Goal: Use online tool/utility: Utilize a website feature to perform a specific function

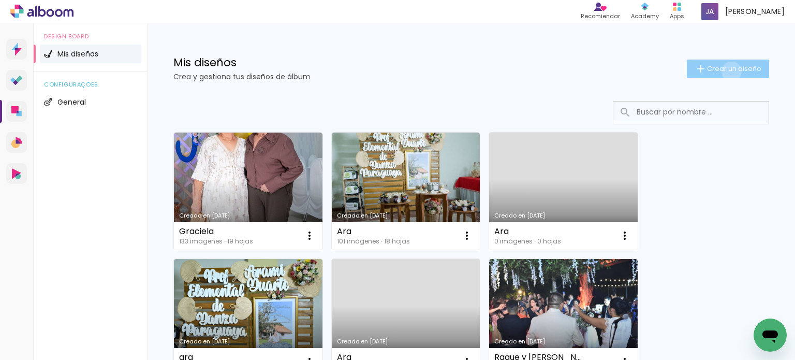
click at [722, 71] on span "Crear un diseño" at bounding box center [734, 68] width 54 height 7
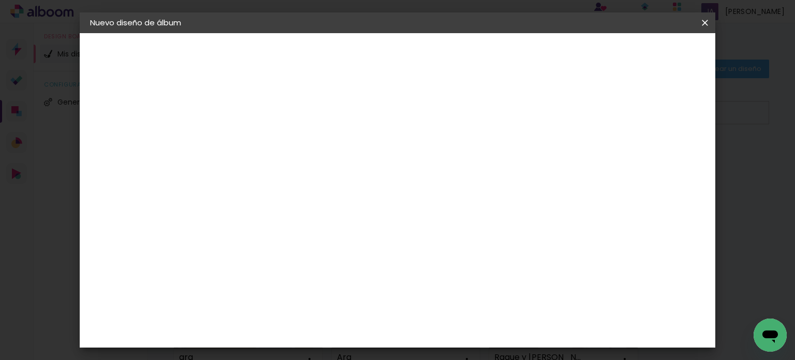
click at [259, 131] on input at bounding box center [259, 139] width 0 height 16
type input "Arielito"
type paper-input "Arielito"
click at [0, 0] on slot "Avanzar" at bounding box center [0, 0] width 0 height 0
click at [293, 164] on input "text" at bounding box center [263, 165] width 60 height 13
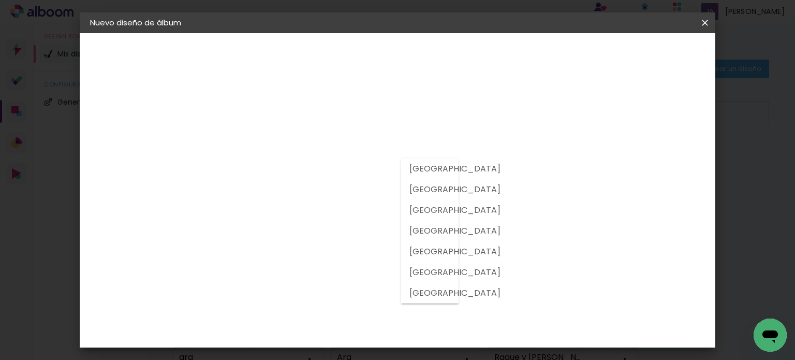
click at [0, 0] on slot "[GEOGRAPHIC_DATA]" at bounding box center [0, 0] width 0 height 0
type input "[GEOGRAPHIC_DATA]"
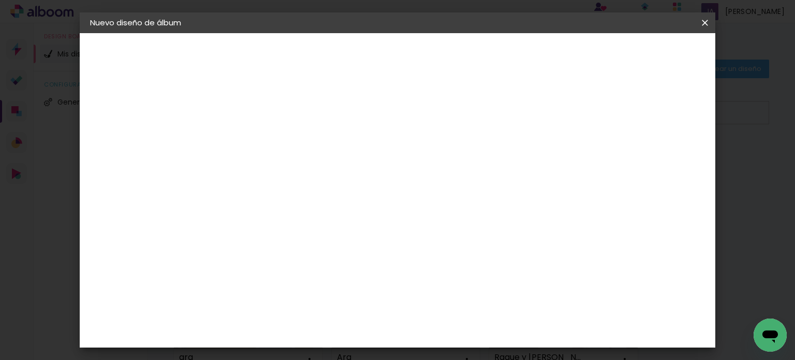
scroll to position [2660, 0]
click at [0, 0] on slot "Avanzar" at bounding box center [0, 0] width 0 height 0
click at [0, 0] on slot "Volver" at bounding box center [0, 0] width 0 height 0
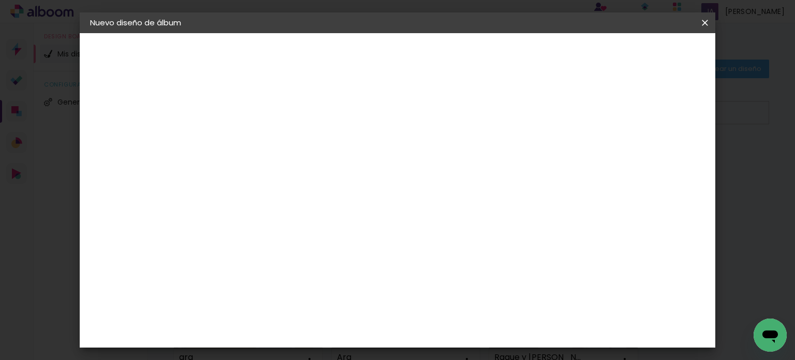
click at [0, 0] on slot "Tamaño libre" at bounding box center [0, 0] width 0 height 0
click at [0, 0] on slot "Avanzar" at bounding box center [0, 0] width 0 height 0
click at [452, 315] on input "60" at bounding box center [454, 316] width 27 height 16
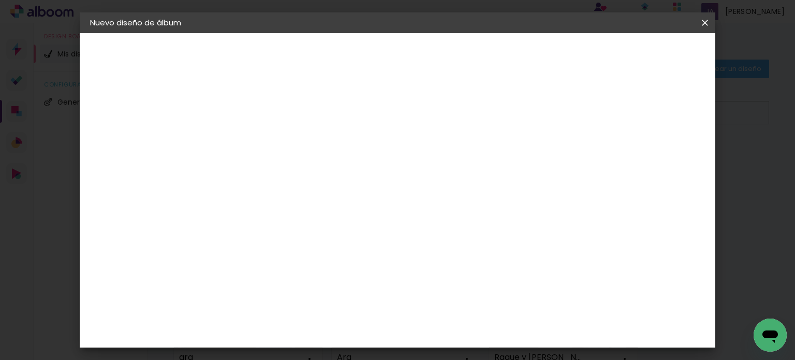
scroll to position [174, 0]
type input "45"
type paper-input "45"
click at [556, 57] on span "Empezar diseño" at bounding box center [526, 54] width 57 height 7
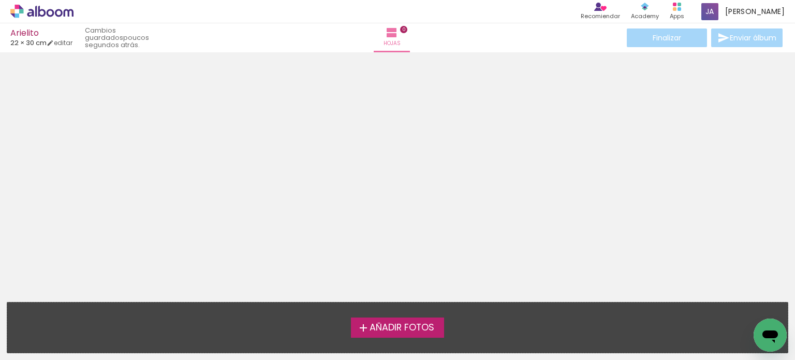
click at [397, 318] on label "Añadir Fotos" at bounding box center [398, 327] width 94 height 20
click at [0, 0] on input "file" at bounding box center [0, 0] width 0 height 0
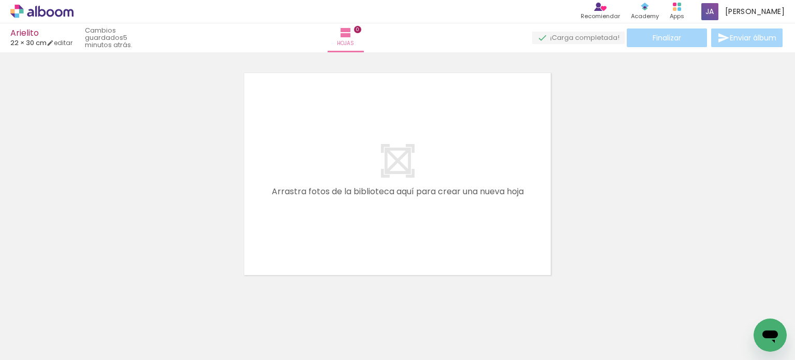
scroll to position [0, 1379]
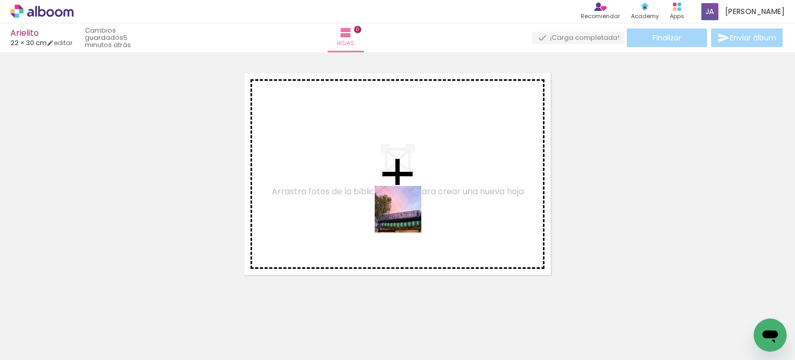
drag, startPoint x: 419, startPoint y: 327, endPoint x: 405, endPoint y: 215, distance: 113.1
click at [405, 215] on quentale-workspace at bounding box center [397, 180] width 795 height 360
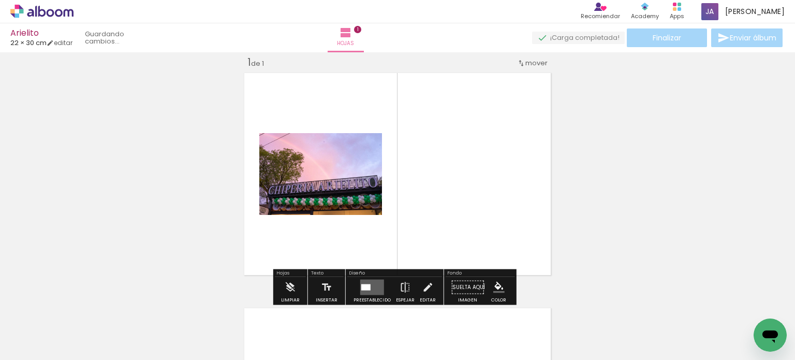
scroll to position [13, 0]
click at [371, 287] on quentale-layouter at bounding box center [372, 287] width 24 height 16
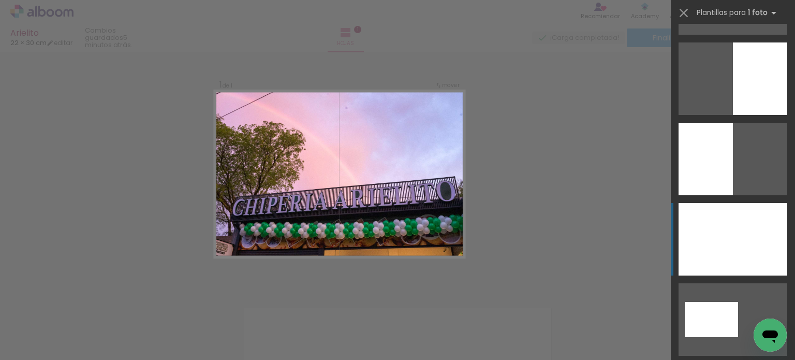
scroll to position [259, 0]
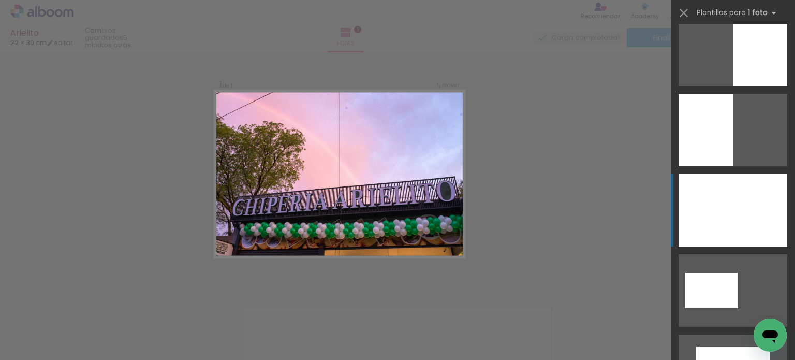
click at [722, 209] on div at bounding box center [732, 210] width 109 height 72
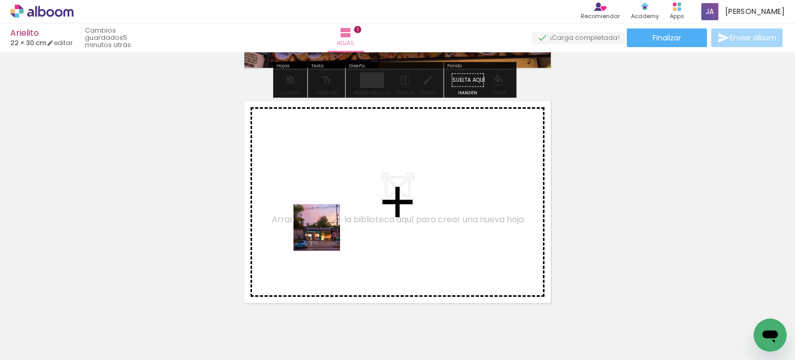
drag, startPoint x: 329, startPoint y: 249, endPoint x: 321, endPoint y: 223, distance: 27.7
click at [321, 223] on quentale-workspace at bounding box center [397, 180] width 795 height 360
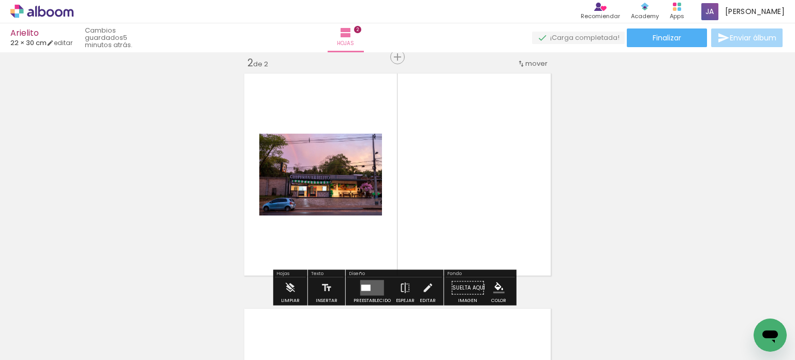
scroll to position [248, 0]
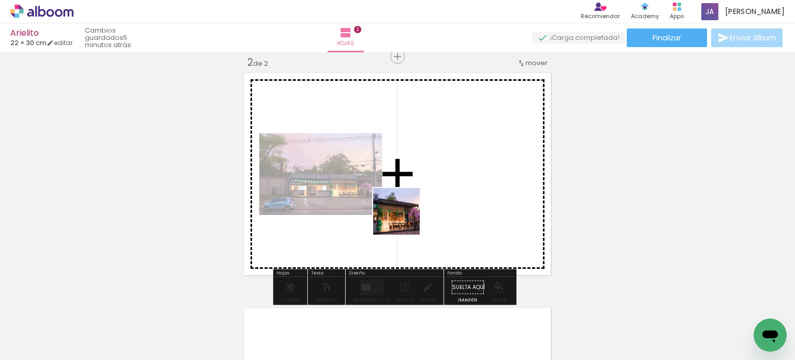
drag, startPoint x: 433, startPoint y: 261, endPoint x: 403, endPoint y: 217, distance: 53.3
click at [403, 217] on quentale-workspace at bounding box center [397, 180] width 795 height 360
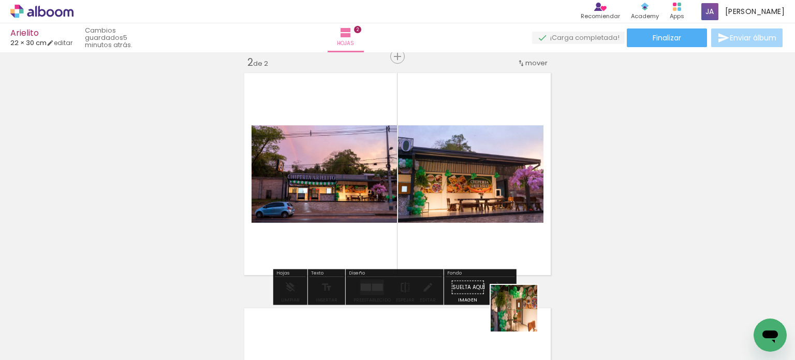
drag, startPoint x: 530, startPoint y: 324, endPoint x: 401, endPoint y: 203, distance: 177.2
click at [397, 202] on quentale-workspace at bounding box center [397, 180] width 795 height 360
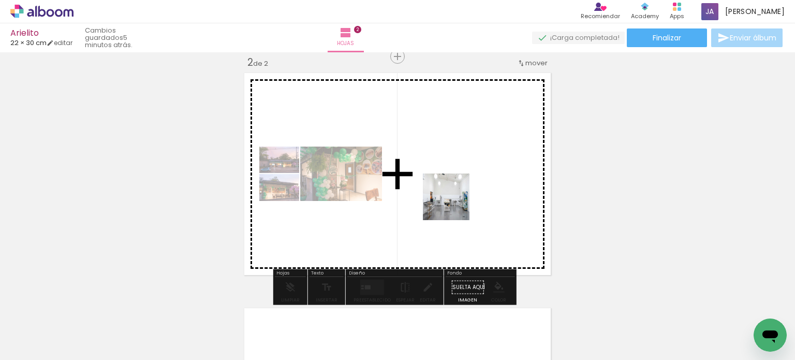
drag, startPoint x: 583, startPoint y: 319, endPoint x: 443, endPoint y: 188, distance: 191.9
click at [441, 188] on quentale-workspace at bounding box center [397, 180] width 795 height 360
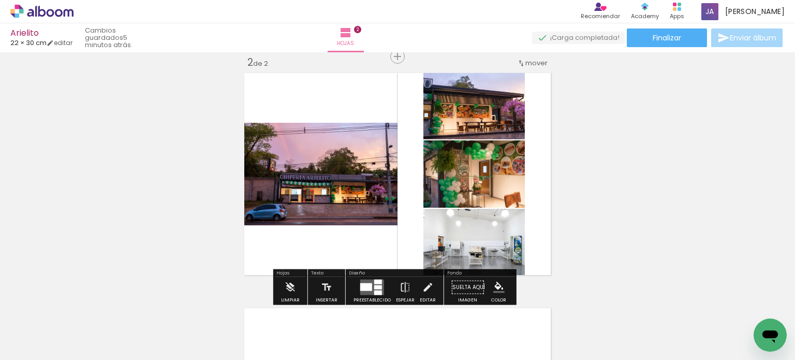
click at [360, 288] on div at bounding box center [366, 287] width 12 height 8
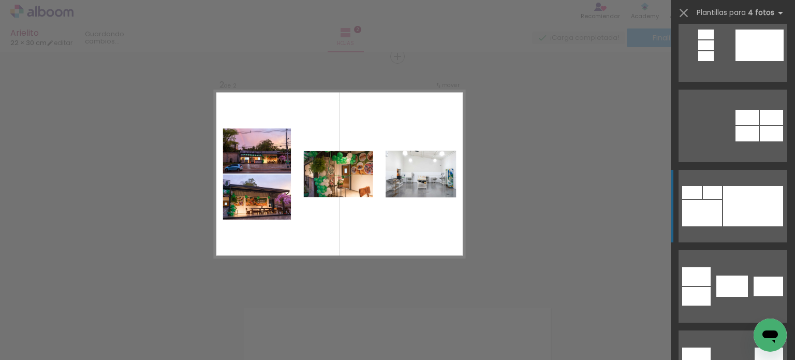
scroll to position [466, 0]
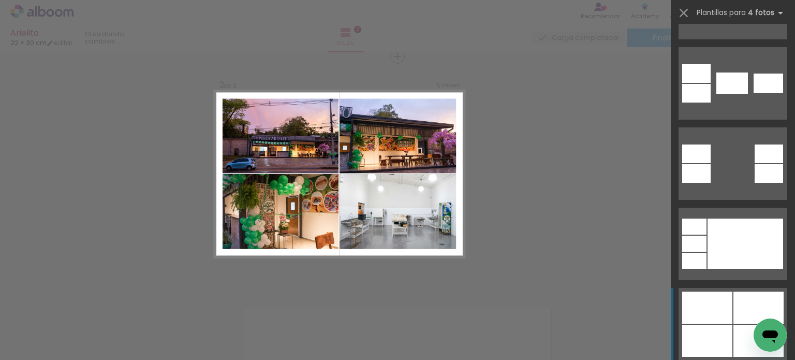
click at [724, 309] on div at bounding box center [707, 307] width 50 height 32
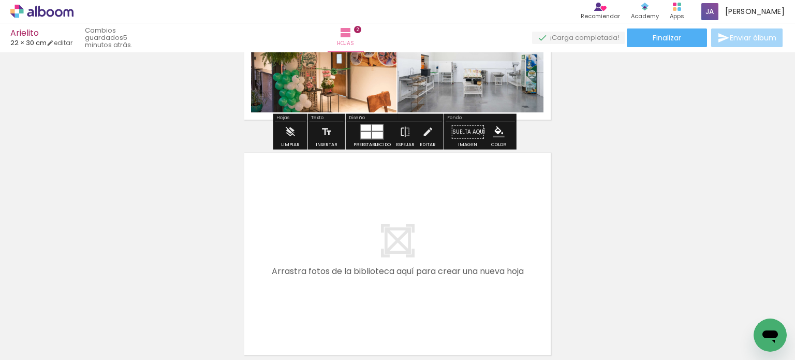
scroll to position [0, 1596]
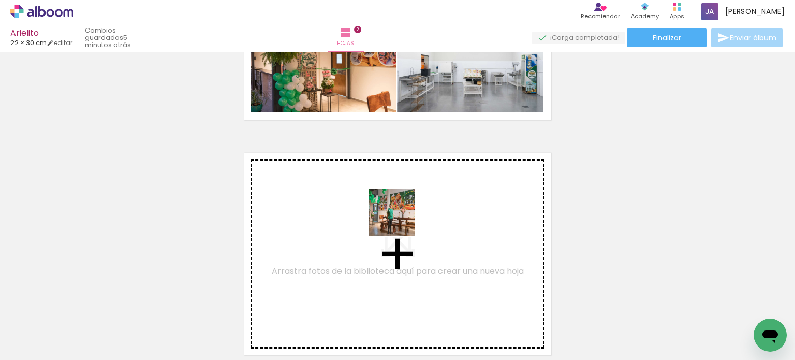
drag, startPoint x: 408, startPoint y: 246, endPoint x: 392, endPoint y: 204, distance: 44.2
click at [392, 204] on quentale-workspace at bounding box center [397, 180] width 795 height 360
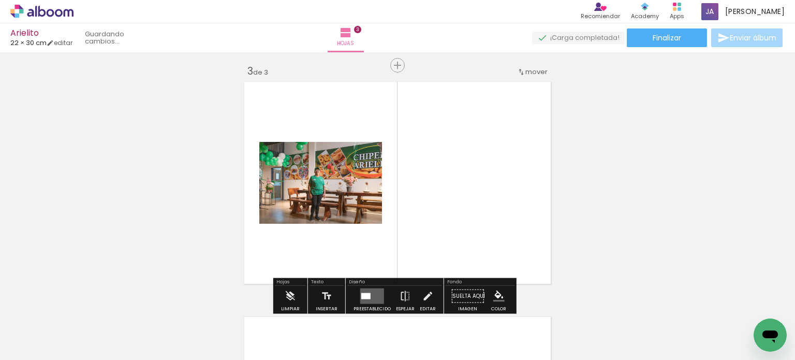
scroll to position [483, 0]
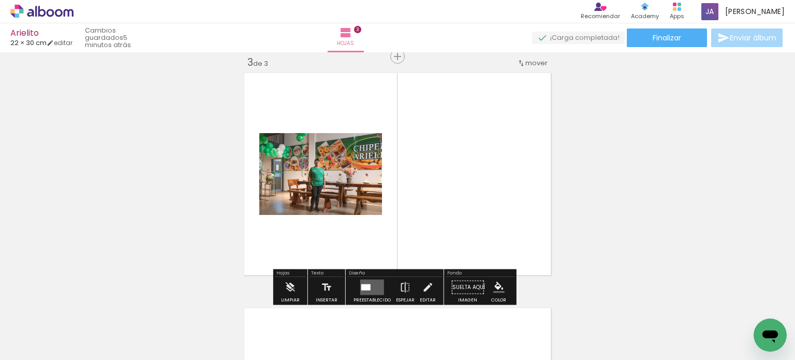
drag, startPoint x: 486, startPoint y: 322, endPoint x: 438, endPoint y: 225, distance: 108.3
click at [437, 221] on quentale-workspace at bounding box center [397, 180] width 795 height 360
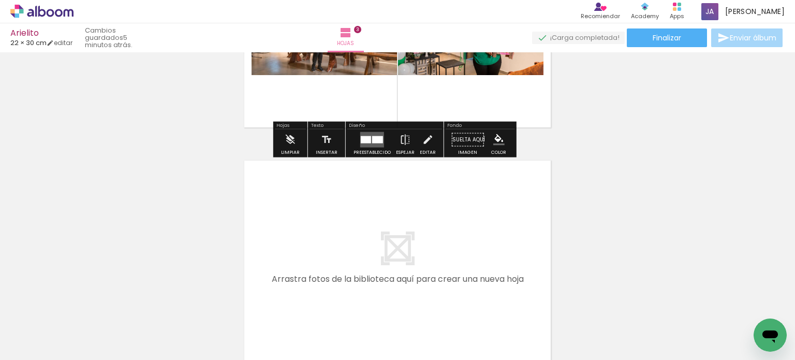
scroll to position [638, 0]
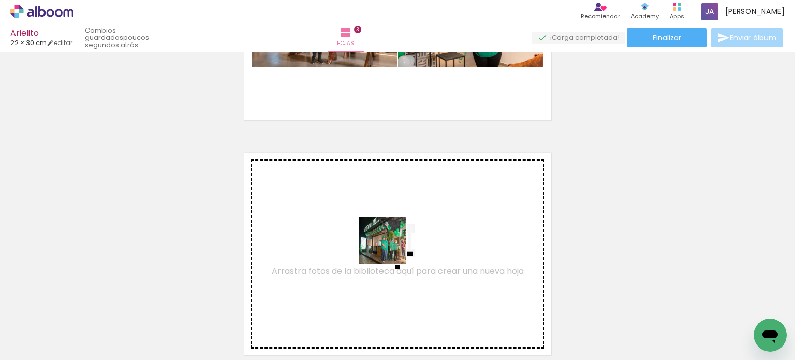
drag, startPoint x: 465, startPoint y: 324, endPoint x: 383, endPoint y: 243, distance: 114.5
click at [383, 243] on quentale-workspace at bounding box center [397, 180] width 795 height 360
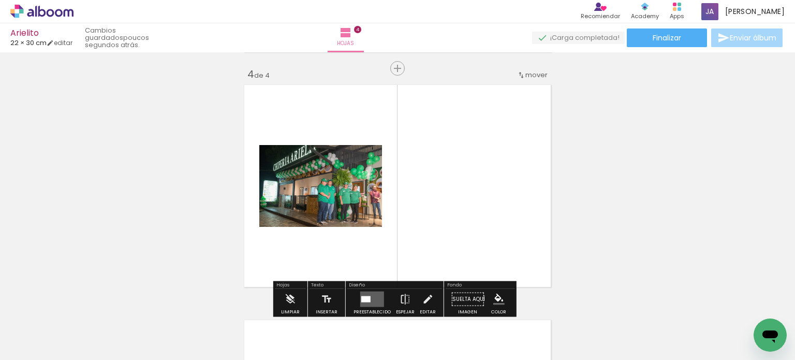
scroll to position [718, 0]
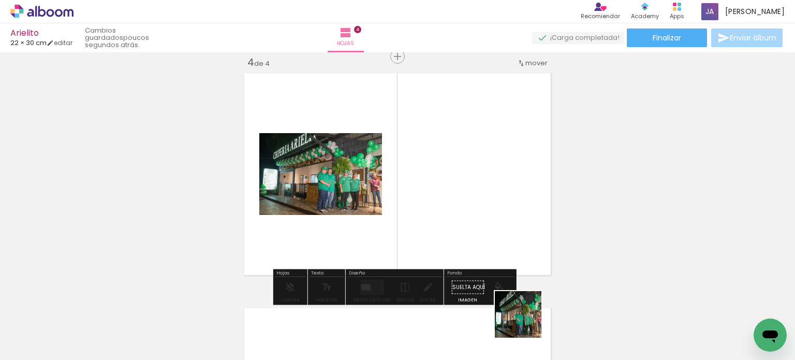
drag, startPoint x: 526, startPoint y: 322, endPoint x: 457, endPoint y: 236, distance: 109.8
click at [458, 238] on quentale-workspace at bounding box center [397, 180] width 795 height 360
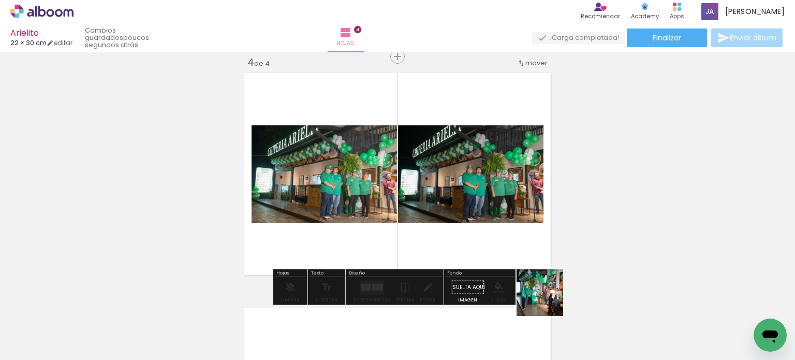
drag, startPoint x: 547, startPoint y: 300, endPoint x: 468, endPoint y: 249, distance: 94.3
click at [467, 247] on quentale-workspace at bounding box center [397, 180] width 795 height 360
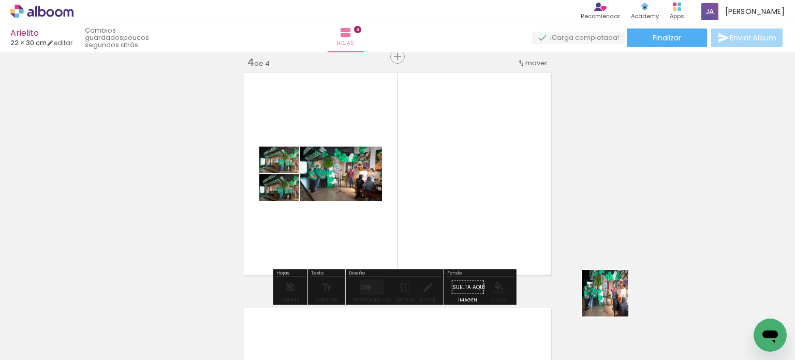
drag, startPoint x: 645, startPoint y: 323, endPoint x: 466, endPoint y: 226, distance: 204.2
click at [466, 226] on quentale-workspace at bounding box center [397, 180] width 795 height 360
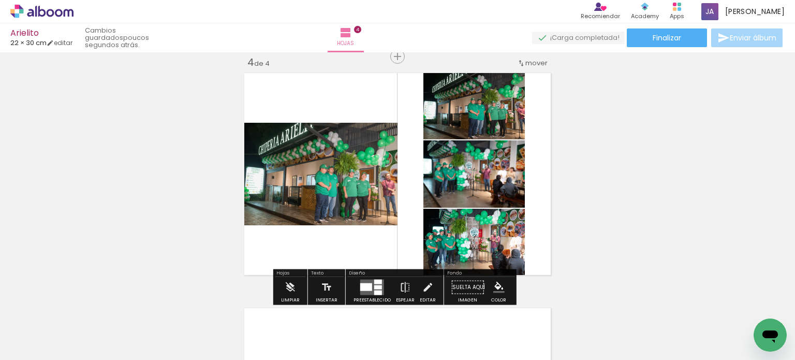
scroll to position [0, 1938]
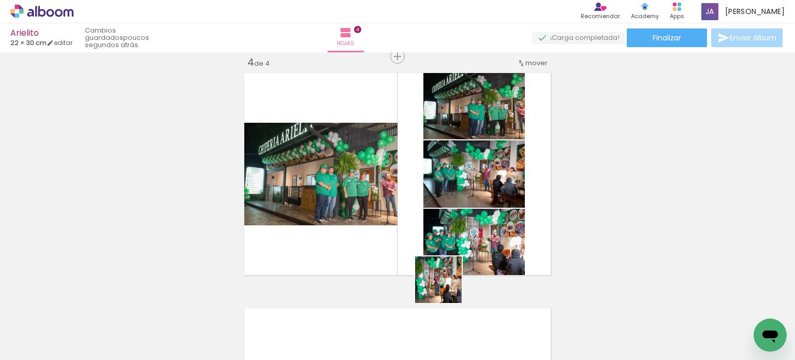
drag, startPoint x: 446, startPoint y: 287, endPoint x: 390, endPoint y: 250, distance: 67.2
click at [390, 250] on quentale-workspace at bounding box center [397, 180] width 795 height 360
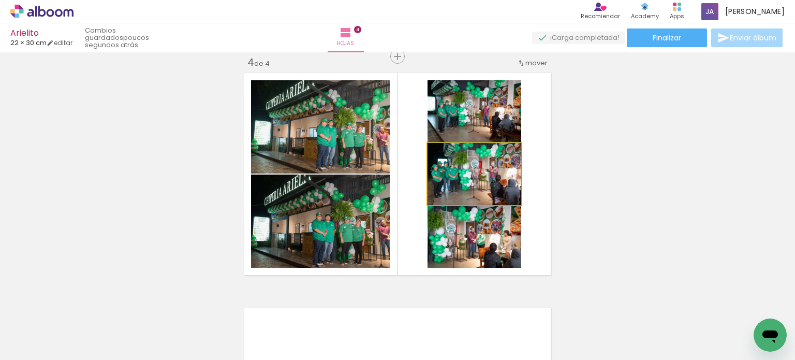
drag, startPoint x: 468, startPoint y: 187, endPoint x: 347, endPoint y: 228, distance: 127.3
click at [0, 0] on slot at bounding box center [0, 0] width 0 height 0
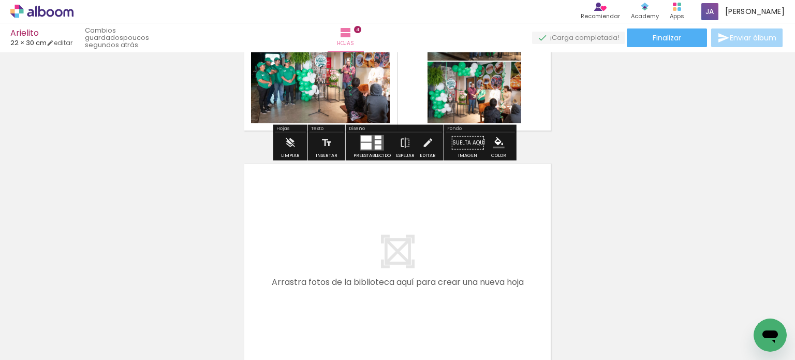
scroll to position [873, 0]
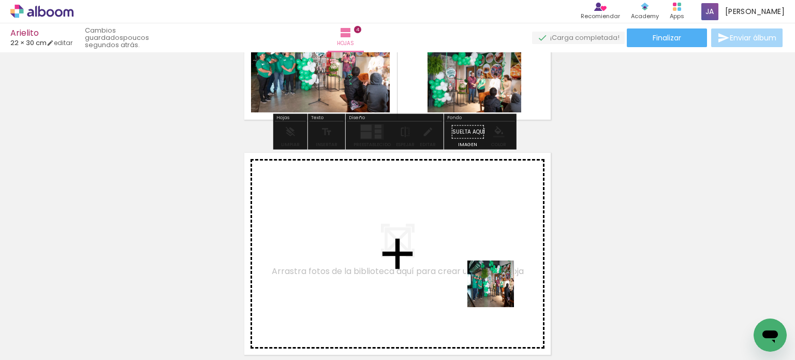
drag, startPoint x: 537, startPoint y: 321, endPoint x: 443, endPoint y: 250, distance: 118.2
click at [443, 250] on quentale-workspace at bounding box center [397, 180] width 795 height 360
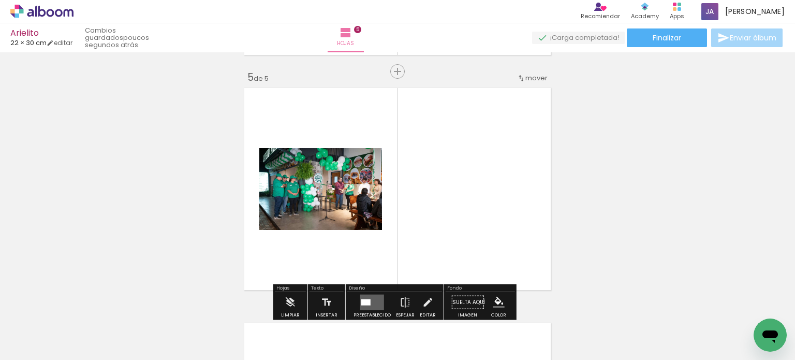
scroll to position [953, 0]
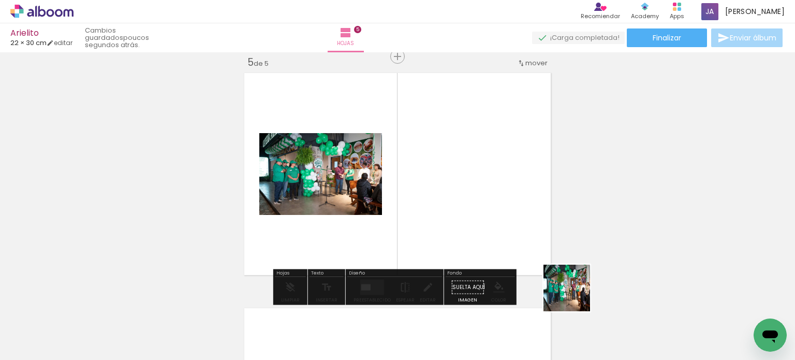
drag, startPoint x: 602, startPoint y: 315, endPoint x: 487, endPoint y: 233, distance: 141.0
click at [499, 242] on quentale-workspace at bounding box center [397, 180] width 795 height 360
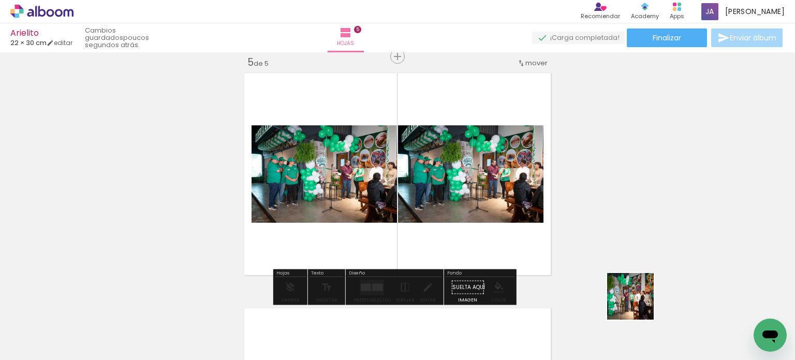
drag, startPoint x: 638, startPoint y: 304, endPoint x: 498, endPoint y: 227, distance: 159.3
click at [498, 227] on quentale-workspace at bounding box center [397, 180] width 795 height 360
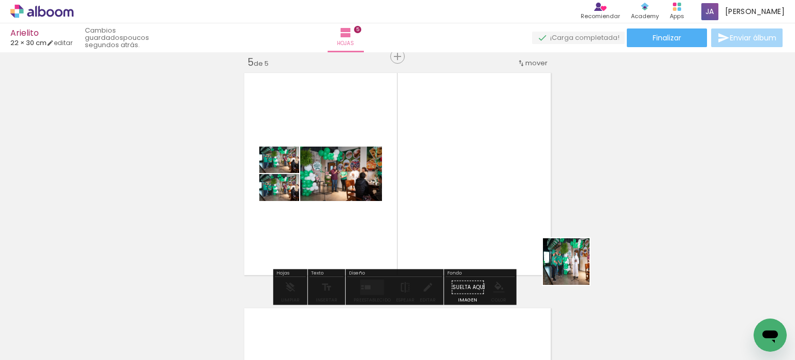
drag, startPoint x: 615, startPoint y: 287, endPoint x: 490, endPoint y: 230, distance: 137.6
click at [490, 230] on quentale-workspace at bounding box center [397, 180] width 795 height 360
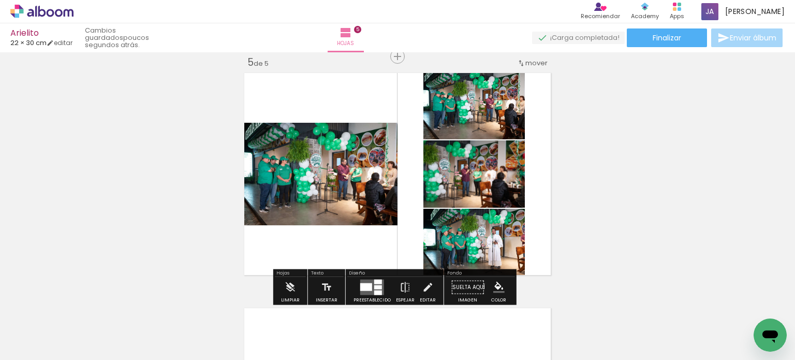
scroll to position [0, 2017]
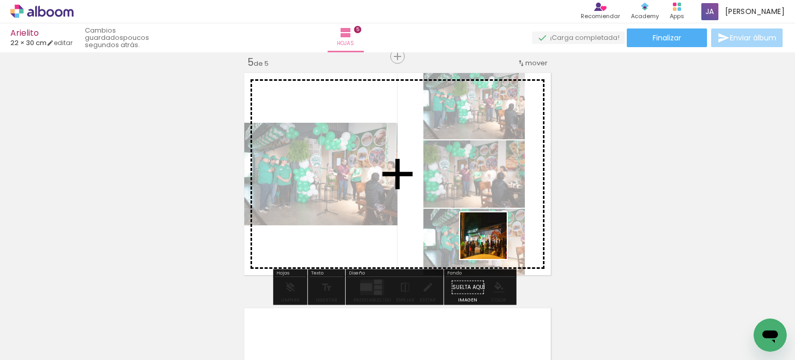
drag, startPoint x: 551, startPoint y: 263, endPoint x: 424, endPoint y: 221, distance: 134.2
click at [427, 223] on quentale-workspace at bounding box center [397, 180] width 795 height 360
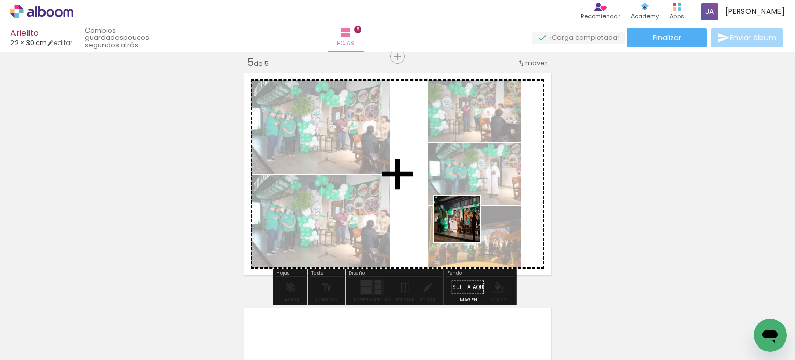
drag, startPoint x: 744, startPoint y: 320, endPoint x: 402, endPoint y: 198, distance: 363.7
click at [402, 198] on quentale-workspace at bounding box center [397, 180] width 795 height 360
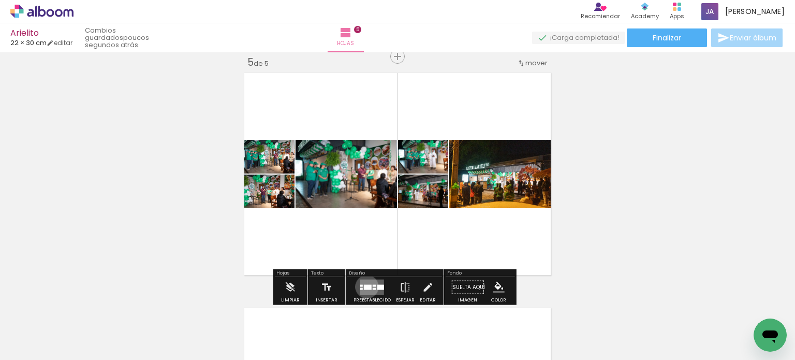
click at [364, 286] on div at bounding box center [368, 287] width 8 height 5
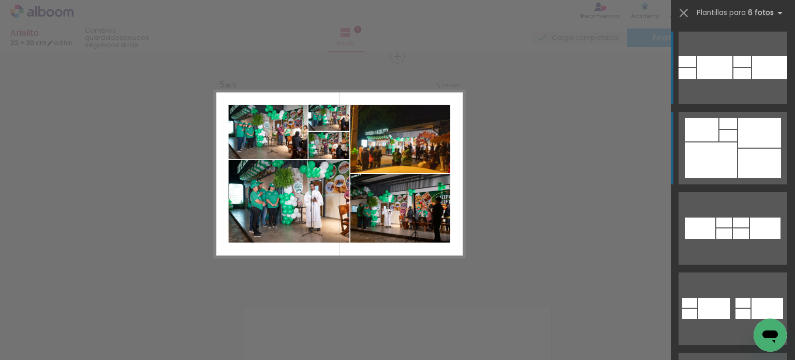
click at [727, 149] on div at bounding box center [711, 160] width 52 height 36
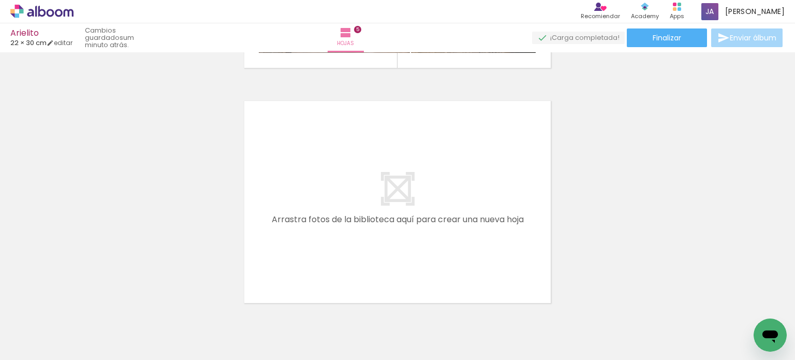
scroll to position [0, 1625]
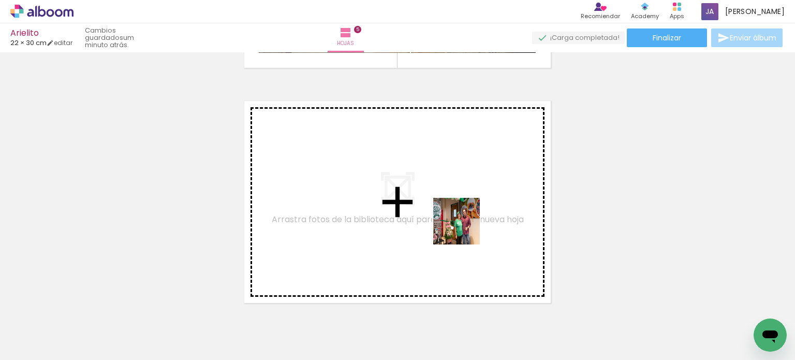
drag, startPoint x: 470, startPoint y: 239, endPoint x: 464, endPoint y: 229, distance: 11.8
click at [464, 229] on quentale-workspace at bounding box center [397, 180] width 795 height 360
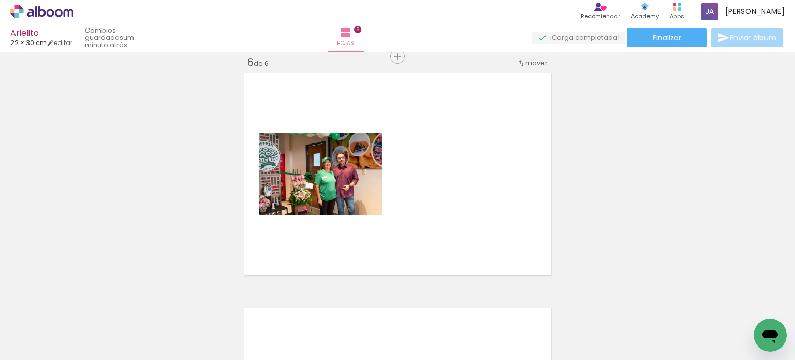
scroll to position [0, 1701]
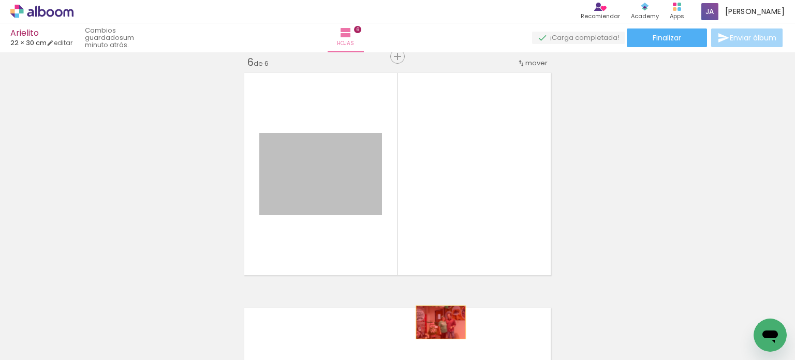
drag, startPoint x: 378, startPoint y: 225, endPoint x: 437, endPoint y: 322, distance: 113.5
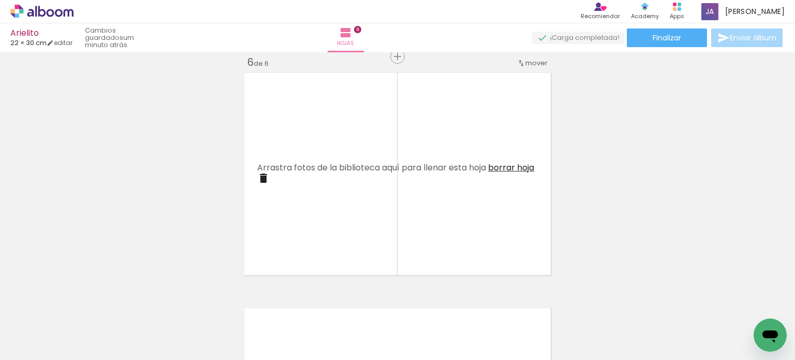
scroll to position [0, 0]
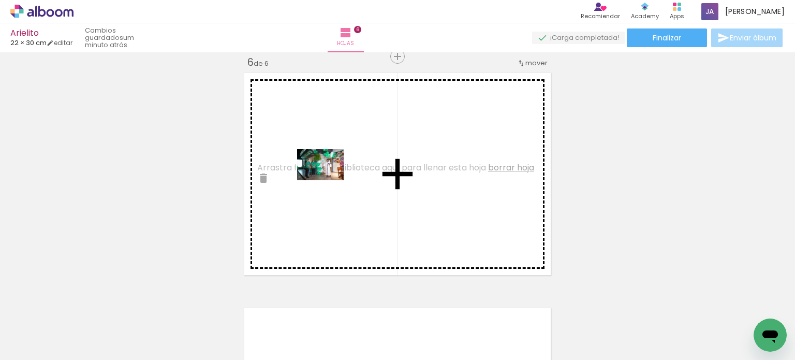
drag, startPoint x: 108, startPoint y: 321, endPoint x: 328, endPoint y: 180, distance: 261.1
click at [328, 180] on quentale-workspace at bounding box center [397, 180] width 795 height 360
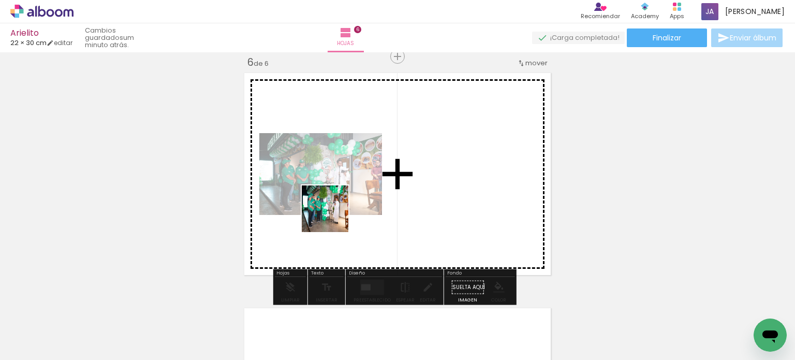
drag, startPoint x: 163, startPoint y: 332, endPoint x: 338, endPoint y: 213, distance: 211.6
click at [338, 213] on quentale-workspace at bounding box center [397, 180] width 795 height 360
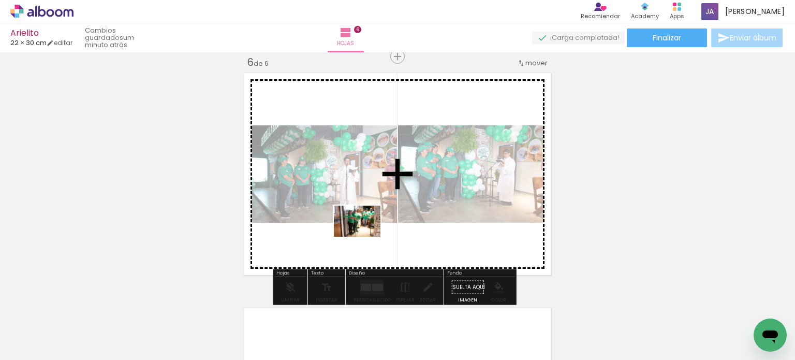
drag, startPoint x: 310, startPoint y: 271, endPoint x: 373, endPoint y: 219, distance: 80.5
click at [373, 221] on quentale-workspace at bounding box center [397, 180] width 795 height 360
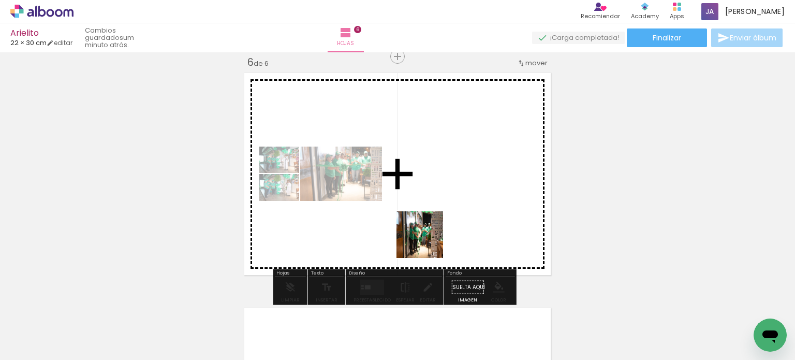
drag, startPoint x: 348, startPoint y: 324, endPoint x: 446, endPoint y: 224, distance: 140.5
click at [446, 224] on quentale-workspace at bounding box center [397, 180] width 795 height 360
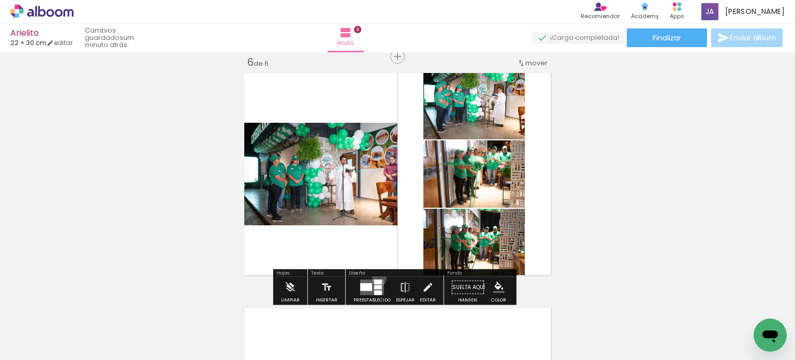
click at [377, 278] on div at bounding box center [372, 287] width 28 height 21
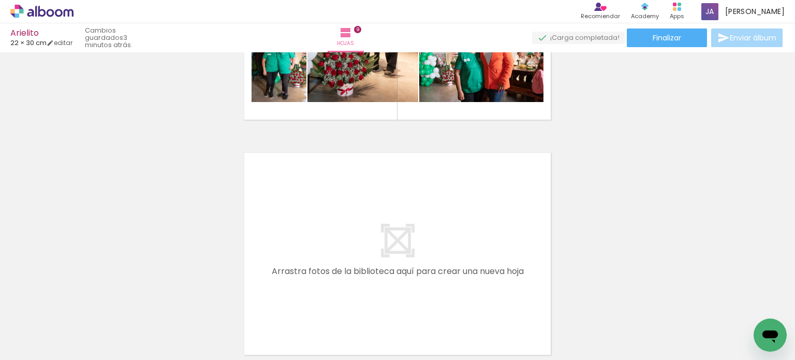
scroll to position [0, 992]
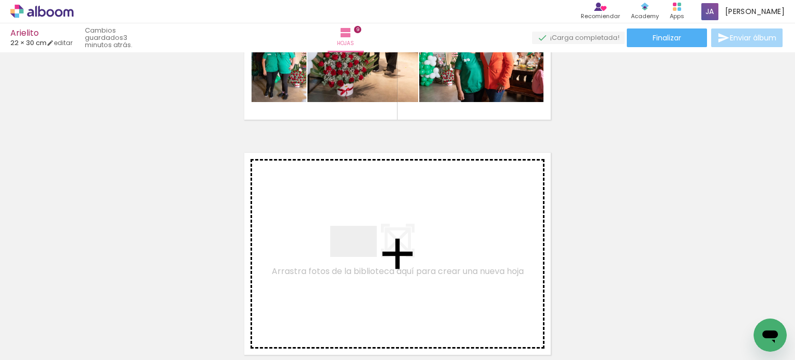
drag, startPoint x: 388, startPoint y: 331, endPoint x: 355, endPoint y: 243, distance: 94.0
click at [355, 243] on quentale-workspace at bounding box center [397, 180] width 795 height 360
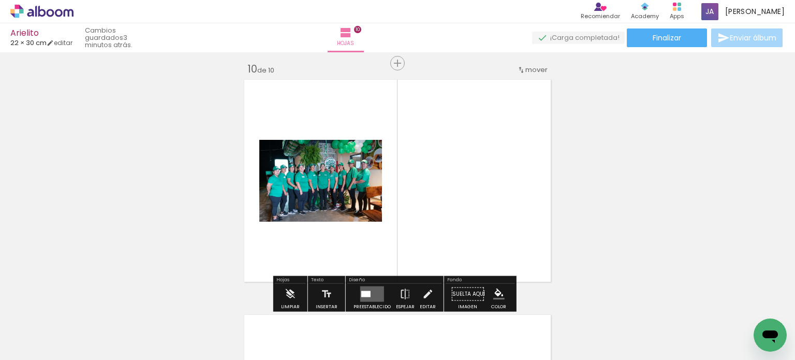
scroll to position [2127, 0]
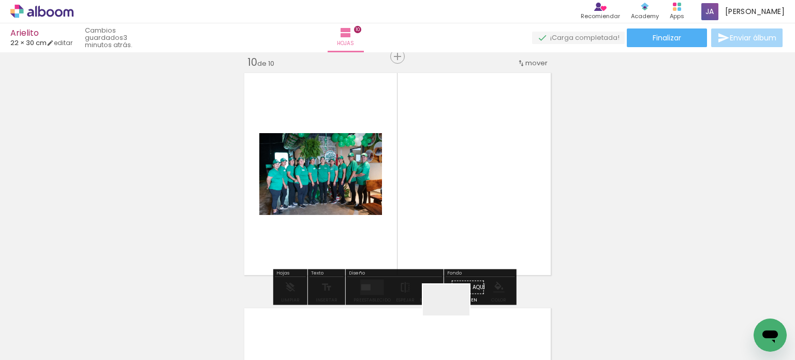
drag, startPoint x: 460, startPoint y: 333, endPoint x: 440, endPoint y: 246, distance: 89.1
click at [429, 232] on quentale-workspace at bounding box center [397, 180] width 795 height 360
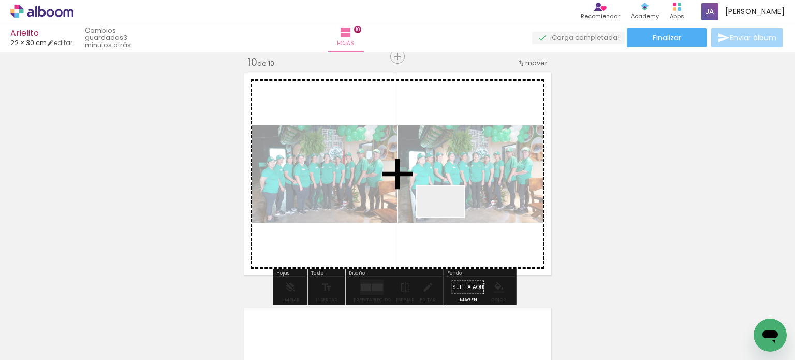
drag, startPoint x: 501, startPoint y: 320, endPoint x: 463, endPoint y: 227, distance: 100.5
click at [441, 205] on quentale-workspace at bounding box center [397, 180] width 795 height 360
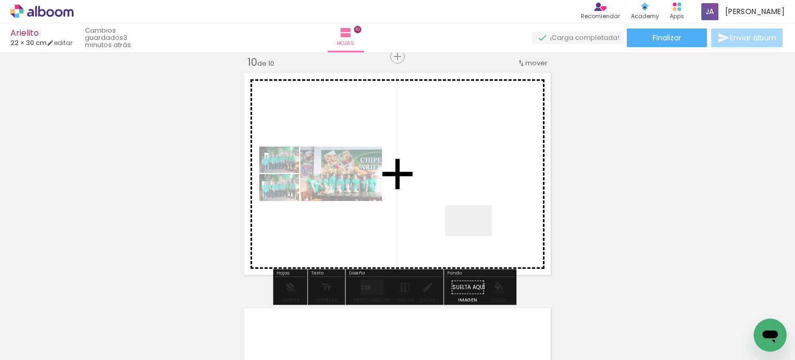
drag, startPoint x: 561, startPoint y: 324, endPoint x: 465, endPoint y: 225, distance: 138.7
click at [465, 225] on quentale-workspace at bounding box center [397, 180] width 795 height 360
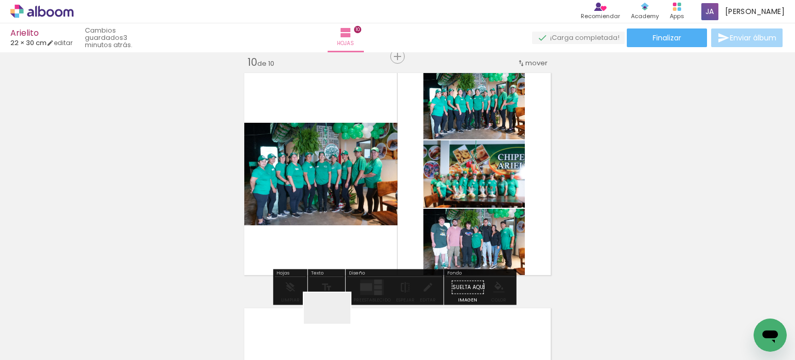
drag, startPoint x: 335, startPoint y: 323, endPoint x: 319, endPoint y: 238, distance: 87.4
click at [319, 238] on quentale-workspace at bounding box center [397, 180] width 795 height 360
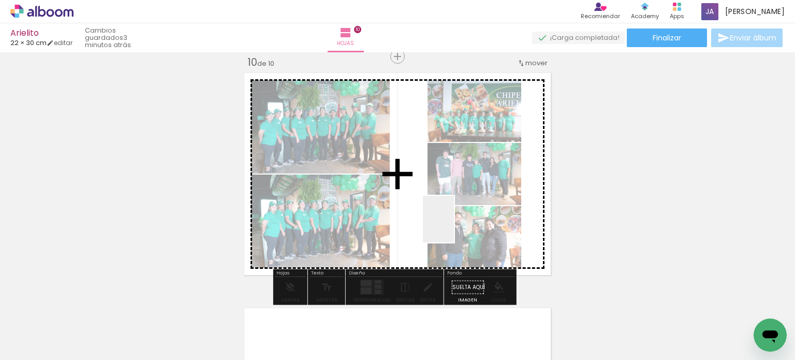
drag, startPoint x: 495, startPoint y: 250, endPoint x: 444, endPoint y: 219, distance: 59.9
click at [444, 219] on quentale-workspace at bounding box center [397, 180] width 795 height 360
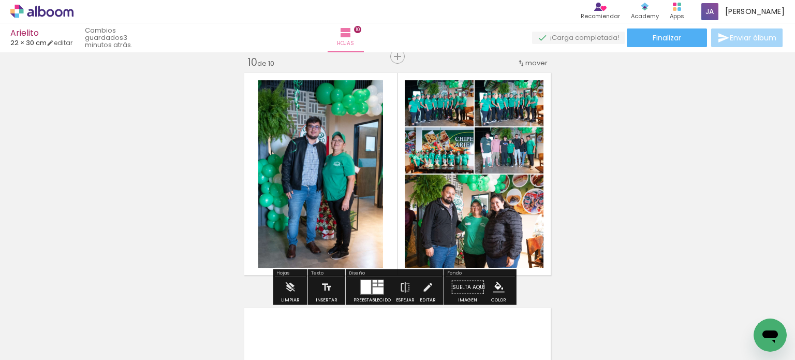
click at [368, 285] on quentale-layouter at bounding box center [372, 287] width 24 height 16
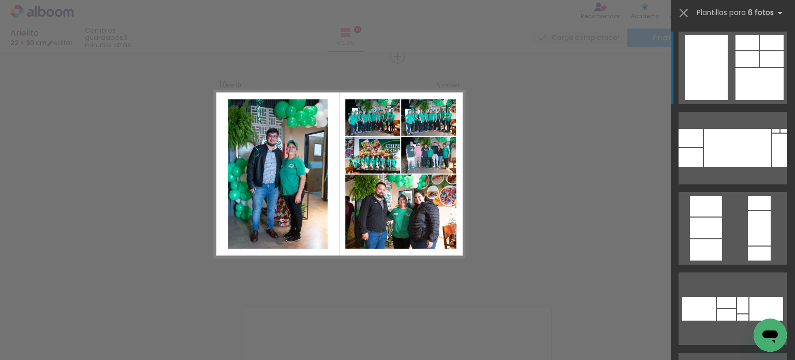
click at [722, 86] on div at bounding box center [706, 67] width 43 height 65
click at [775, 56] on div at bounding box center [772, 59] width 24 height 16
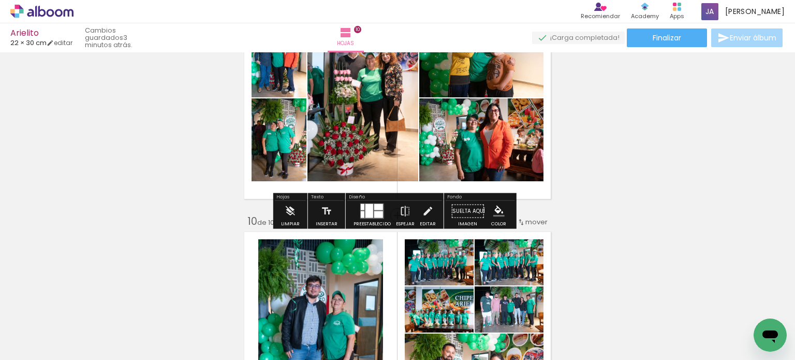
scroll to position [1972, 0]
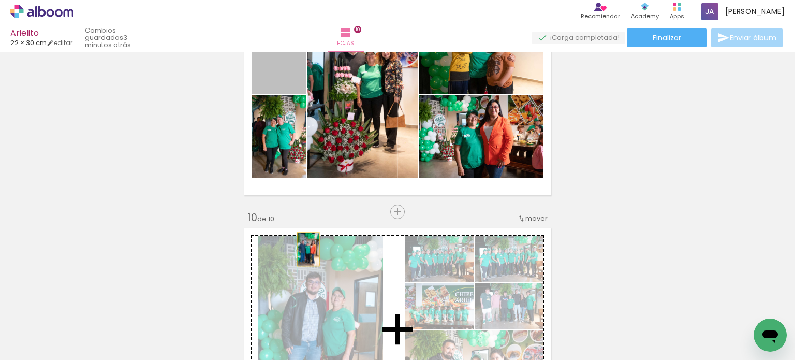
drag, startPoint x: 283, startPoint y: 80, endPoint x: 306, endPoint y: 255, distance: 177.0
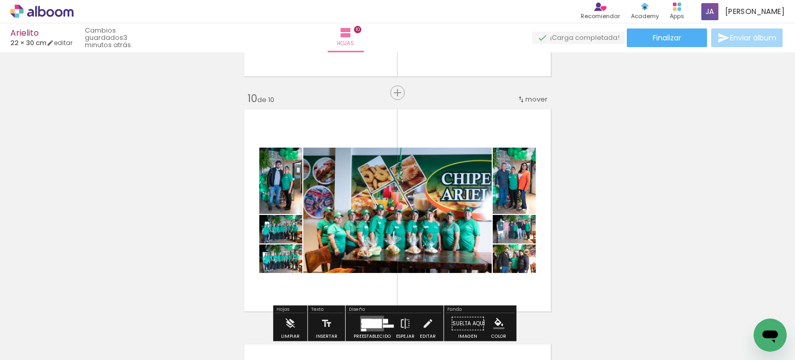
scroll to position [2127, 0]
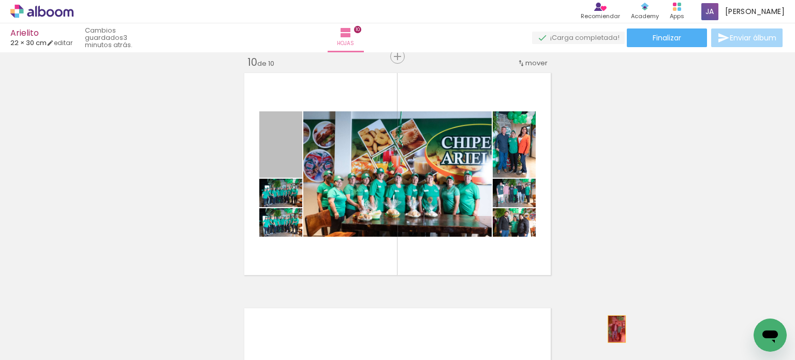
drag, startPoint x: 277, startPoint y: 161, endPoint x: 613, endPoint y: 329, distance: 374.9
click at [613, 329] on quentale-workspace at bounding box center [397, 180] width 795 height 360
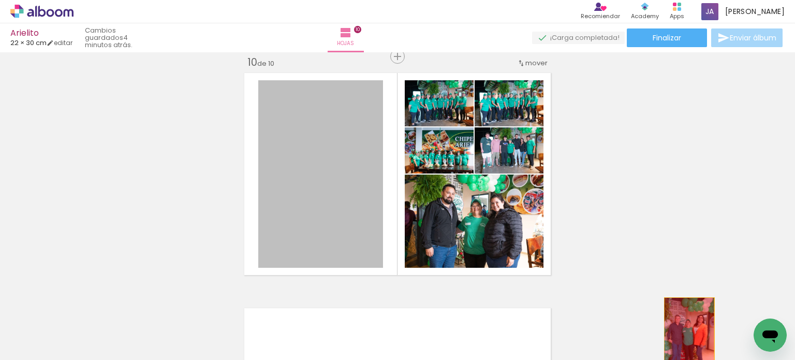
drag, startPoint x: 357, startPoint y: 214, endPoint x: 685, endPoint y: 335, distance: 350.2
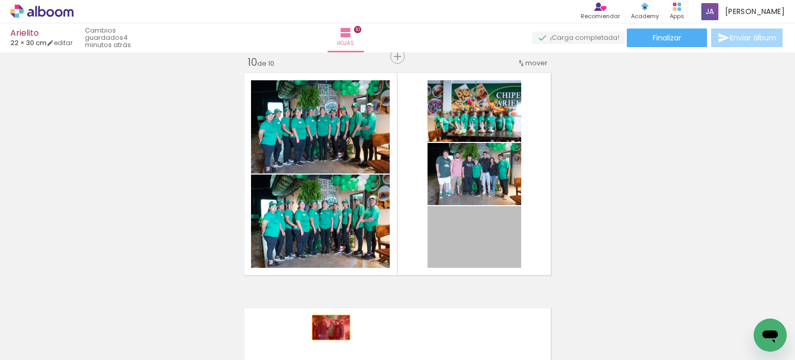
drag, startPoint x: 493, startPoint y: 249, endPoint x: 327, endPoint y: 327, distance: 183.1
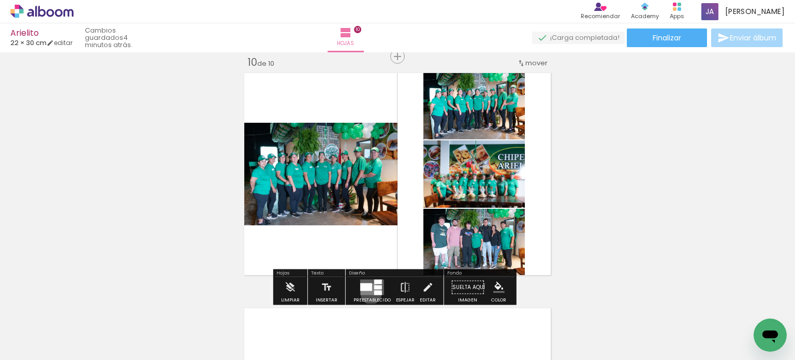
click at [368, 293] on quentale-layouter at bounding box center [372, 287] width 24 height 16
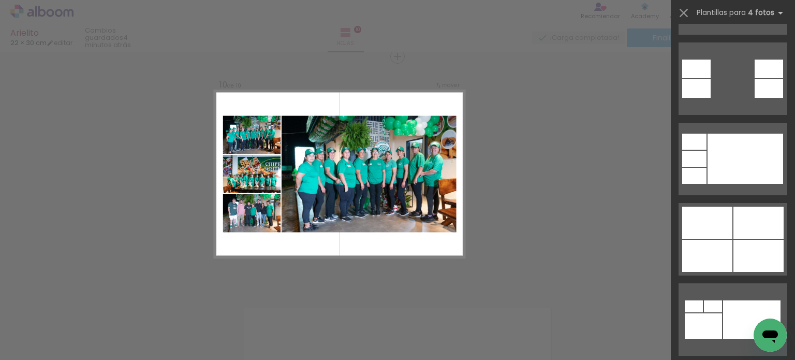
scroll to position [569, 0]
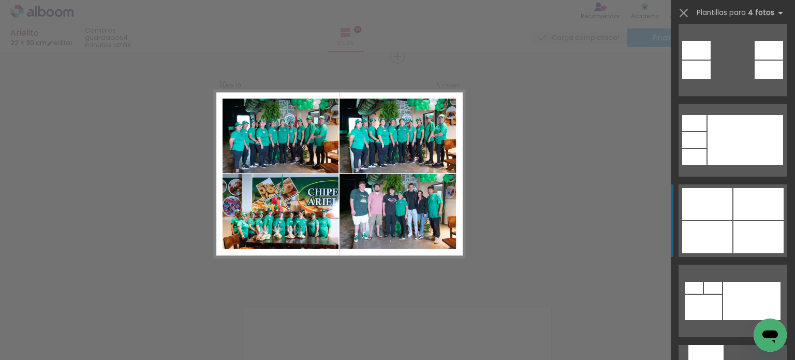
click at [735, 233] on div at bounding box center [758, 237] width 50 height 32
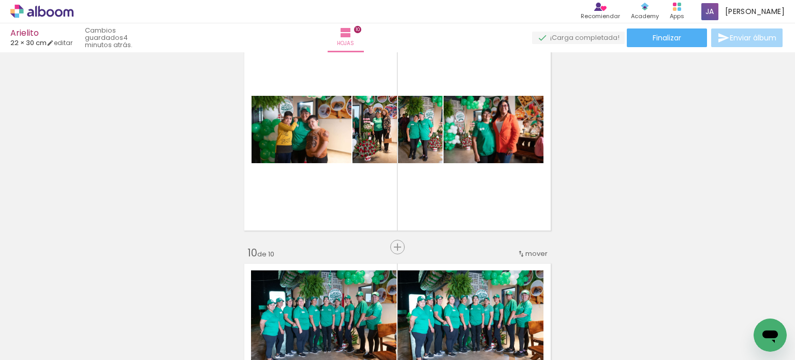
scroll to position [1920, 0]
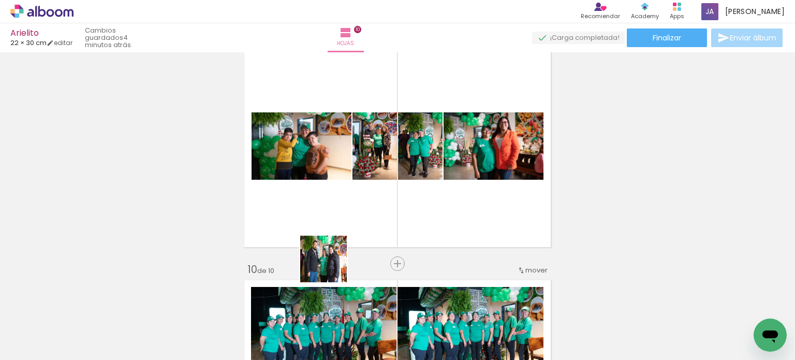
drag, startPoint x: 332, startPoint y: 316, endPoint x: 327, endPoint y: 229, distance: 87.1
click at [327, 229] on quentale-workspace at bounding box center [397, 180] width 795 height 360
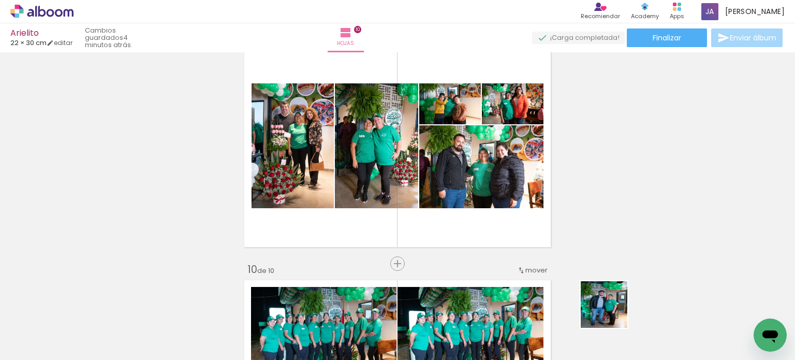
drag, startPoint x: 612, startPoint y: 312, endPoint x: 617, endPoint y: 273, distance: 39.7
click at [445, 204] on quentale-workspace at bounding box center [397, 180] width 795 height 360
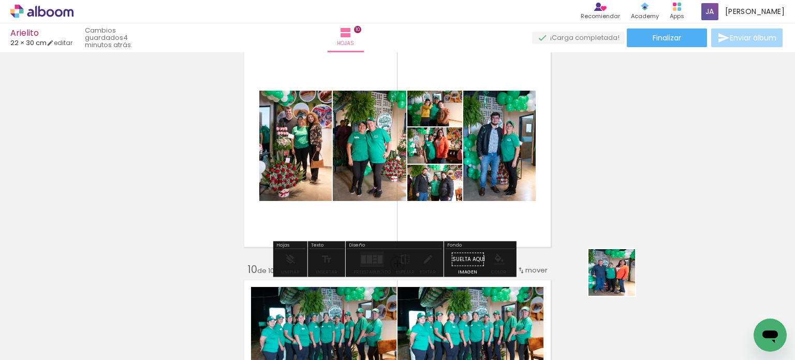
drag, startPoint x: 619, startPoint y: 280, endPoint x: 479, endPoint y: 208, distance: 158.1
click at [479, 208] on quentale-workspace at bounding box center [397, 180] width 795 height 360
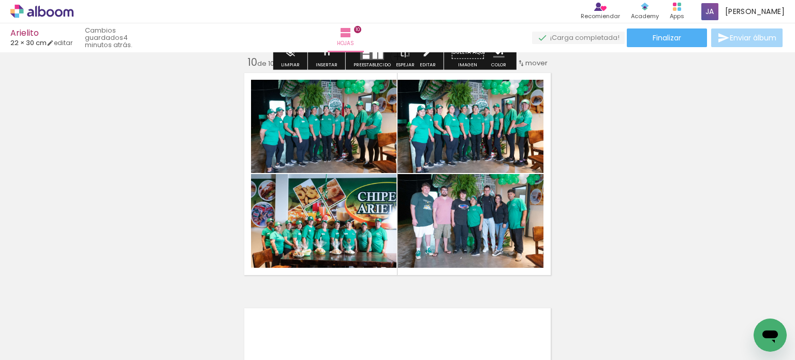
scroll to position [2179, 0]
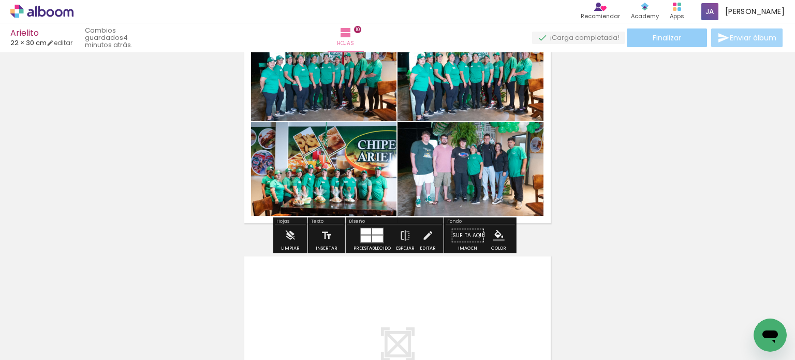
click at [680, 36] on paper-button "Finalizar" at bounding box center [667, 37] width 80 height 19
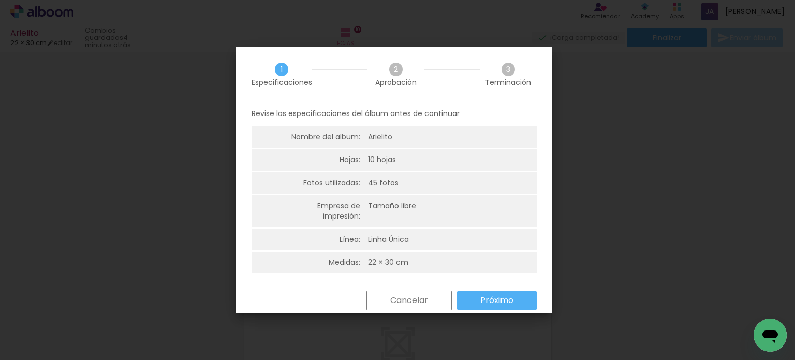
click at [0, 0] on slot "Próximo" at bounding box center [0, 0] width 0 height 0
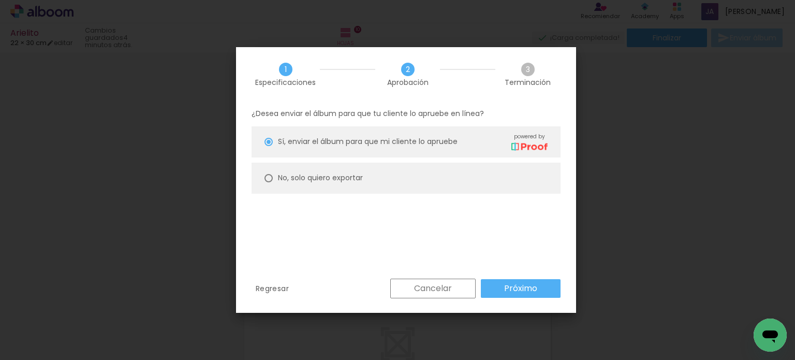
click at [0, 0] on slot "No, solo quiero exportar" at bounding box center [0, 0] width 0 height 0
type paper-radio-button "on"
click at [0, 0] on slot "Próximo" at bounding box center [0, 0] width 0 height 0
type input "Alta, 300 DPI"
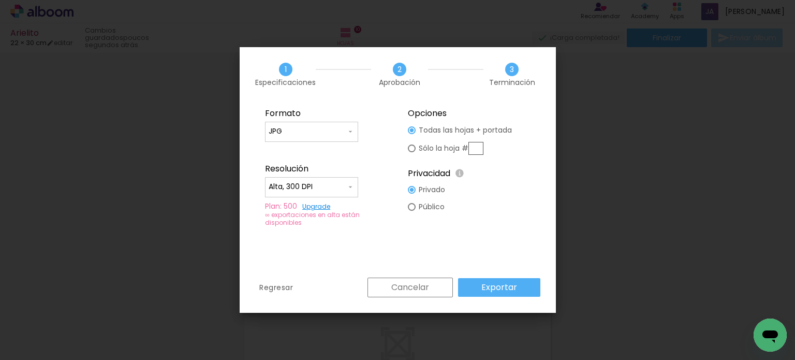
click at [525, 287] on paper-button "Exportar" at bounding box center [499, 287] width 82 height 19
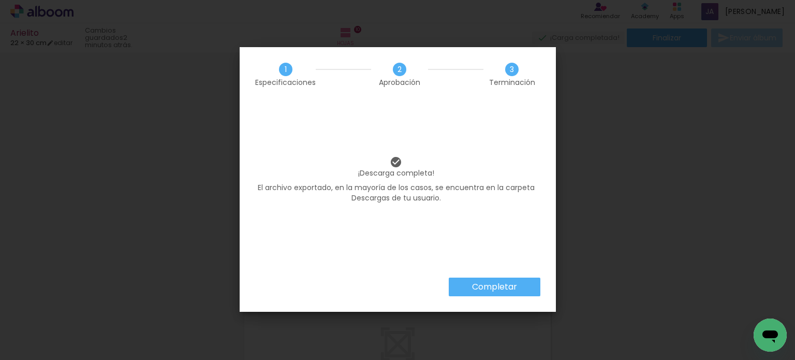
click at [0, 0] on slot "Completar" at bounding box center [0, 0] width 0 height 0
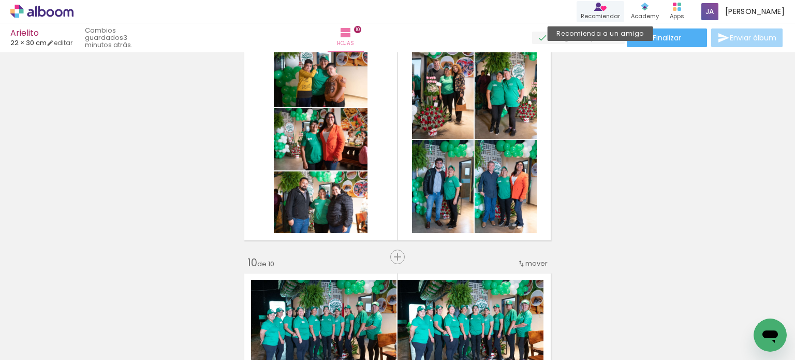
scroll to position [1869, 0]
